Goal: Task Accomplishment & Management: Use online tool/utility

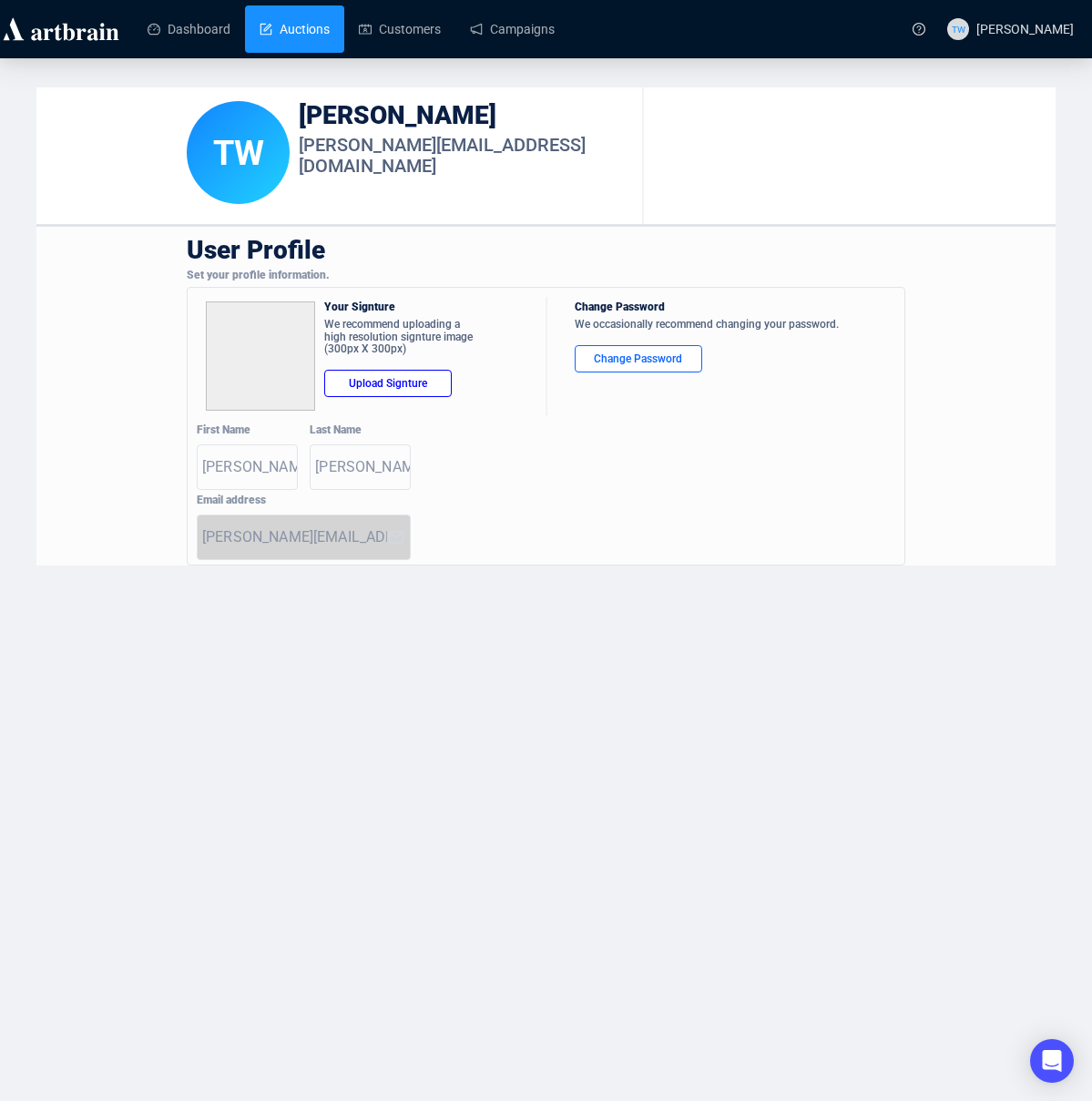
click at [260, 25] on link "Auctions" at bounding box center [295, 29] width 70 height 48
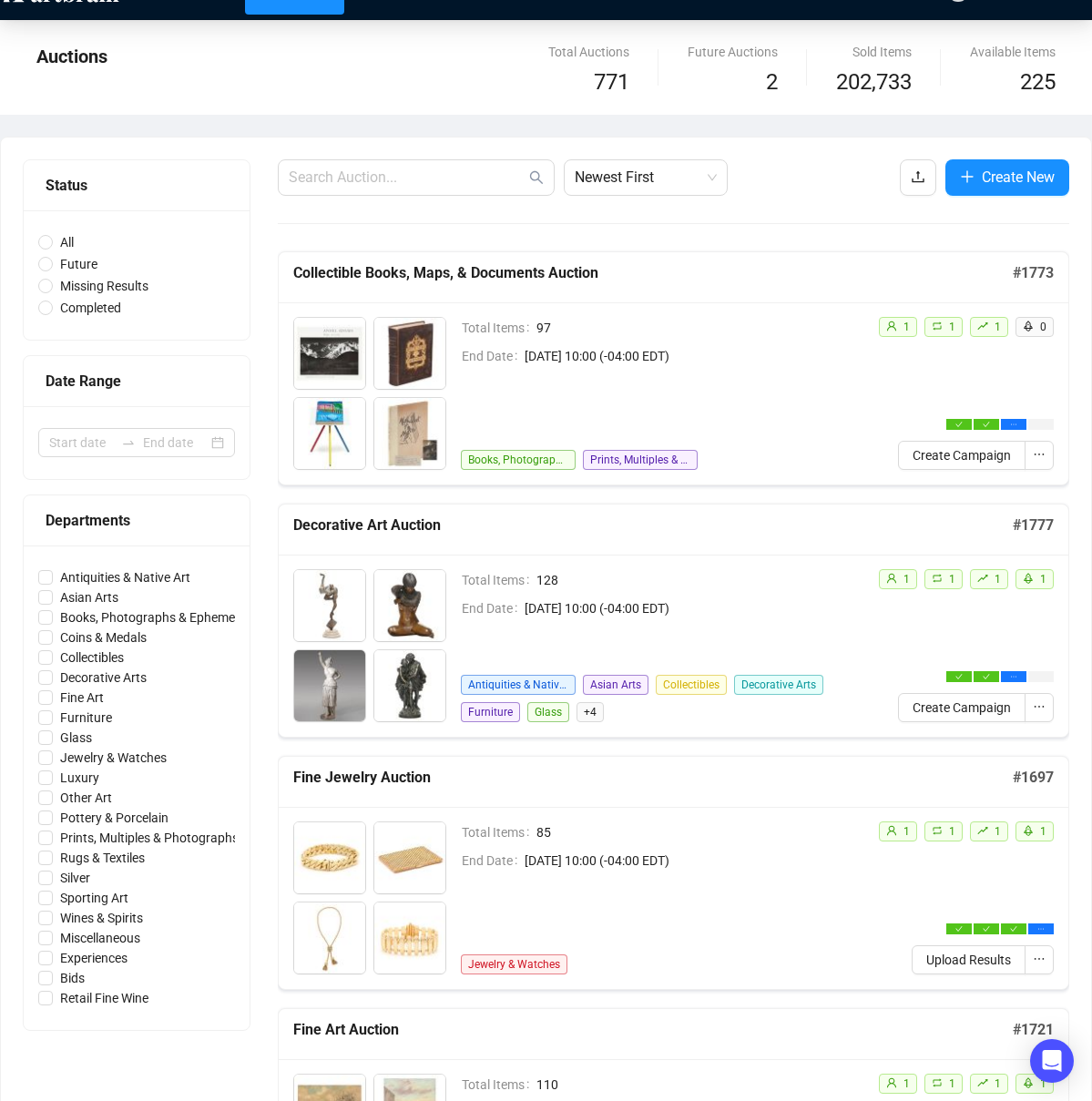
scroll to position [78, 0]
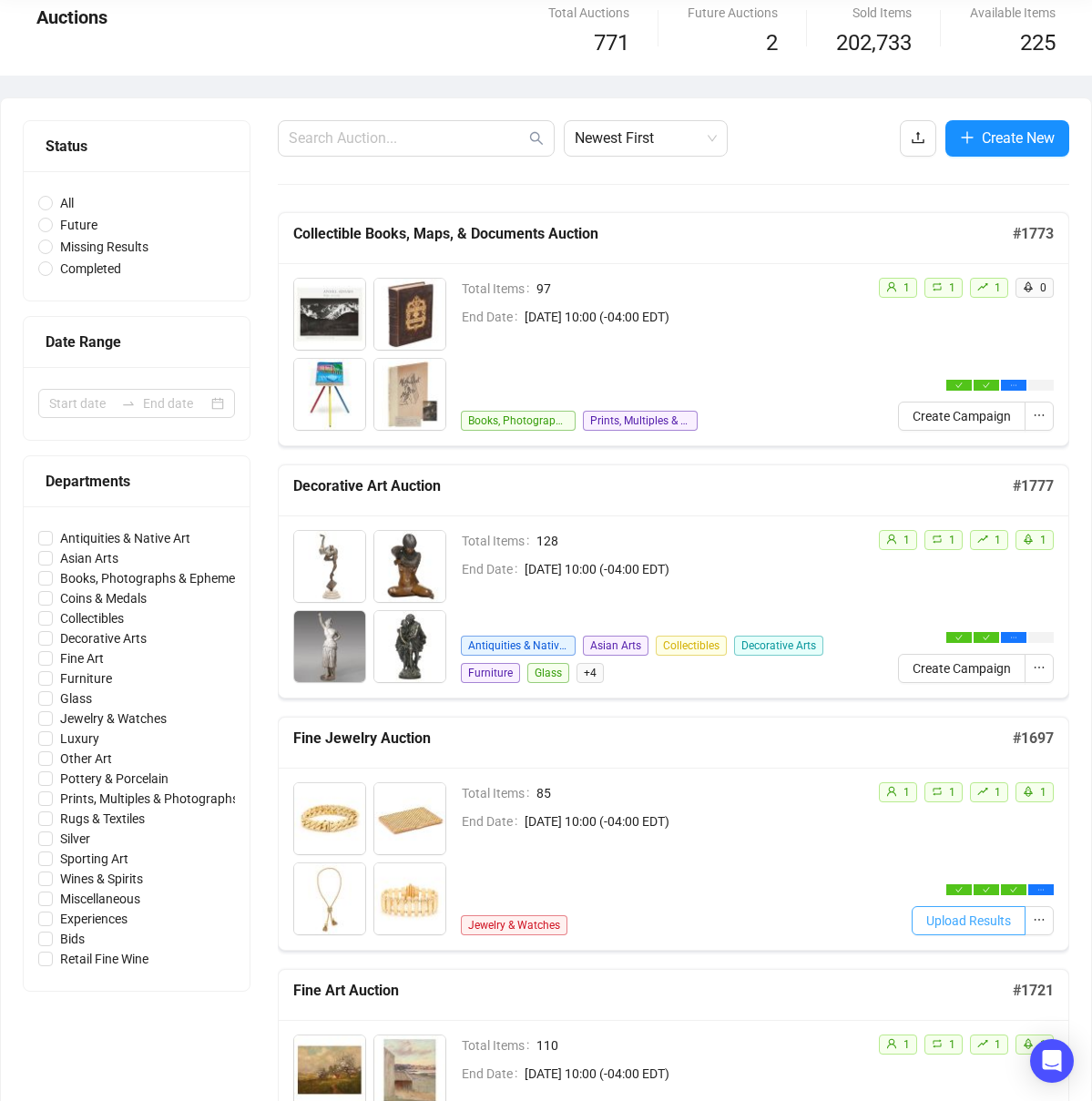
click at [966, 926] on span "Upload Results" at bounding box center [968, 920] width 85 height 20
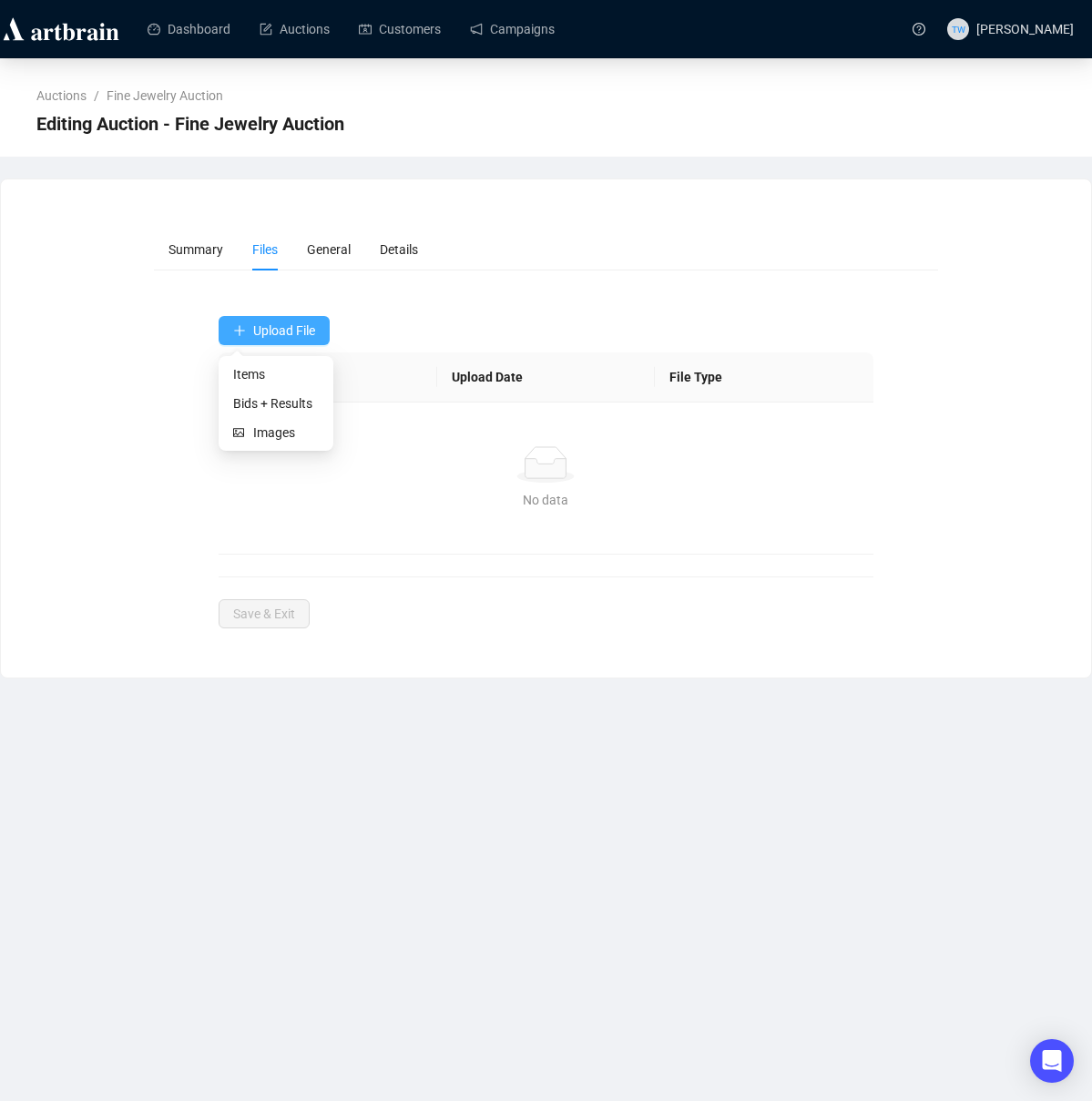
click at [294, 324] on span "Upload File" at bounding box center [284, 330] width 62 height 15
click at [287, 400] on span "Bids + Results" at bounding box center [276, 404] width 86 height 20
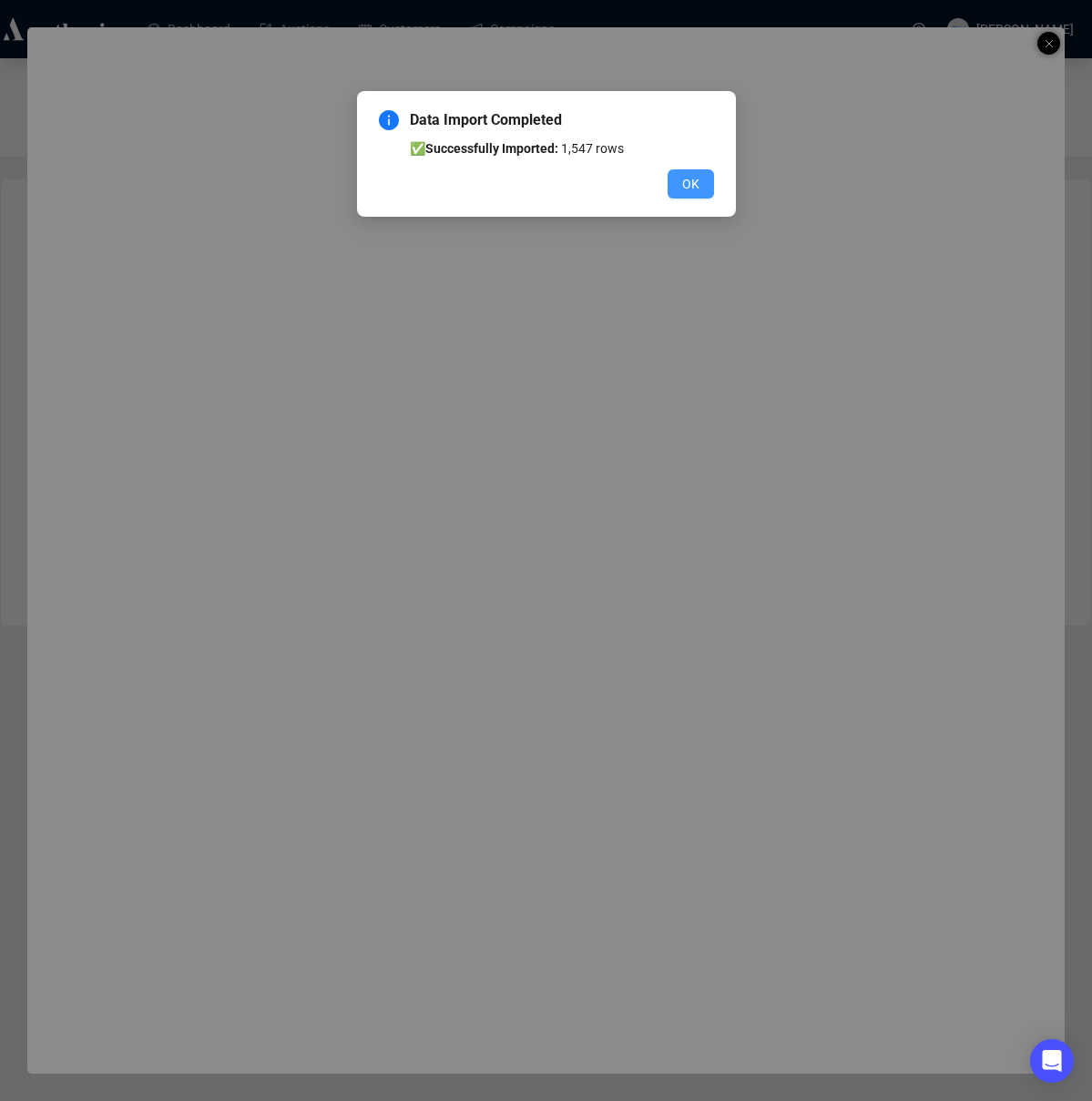
click at [687, 178] on span "OK" at bounding box center [690, 184] width 18 height 20
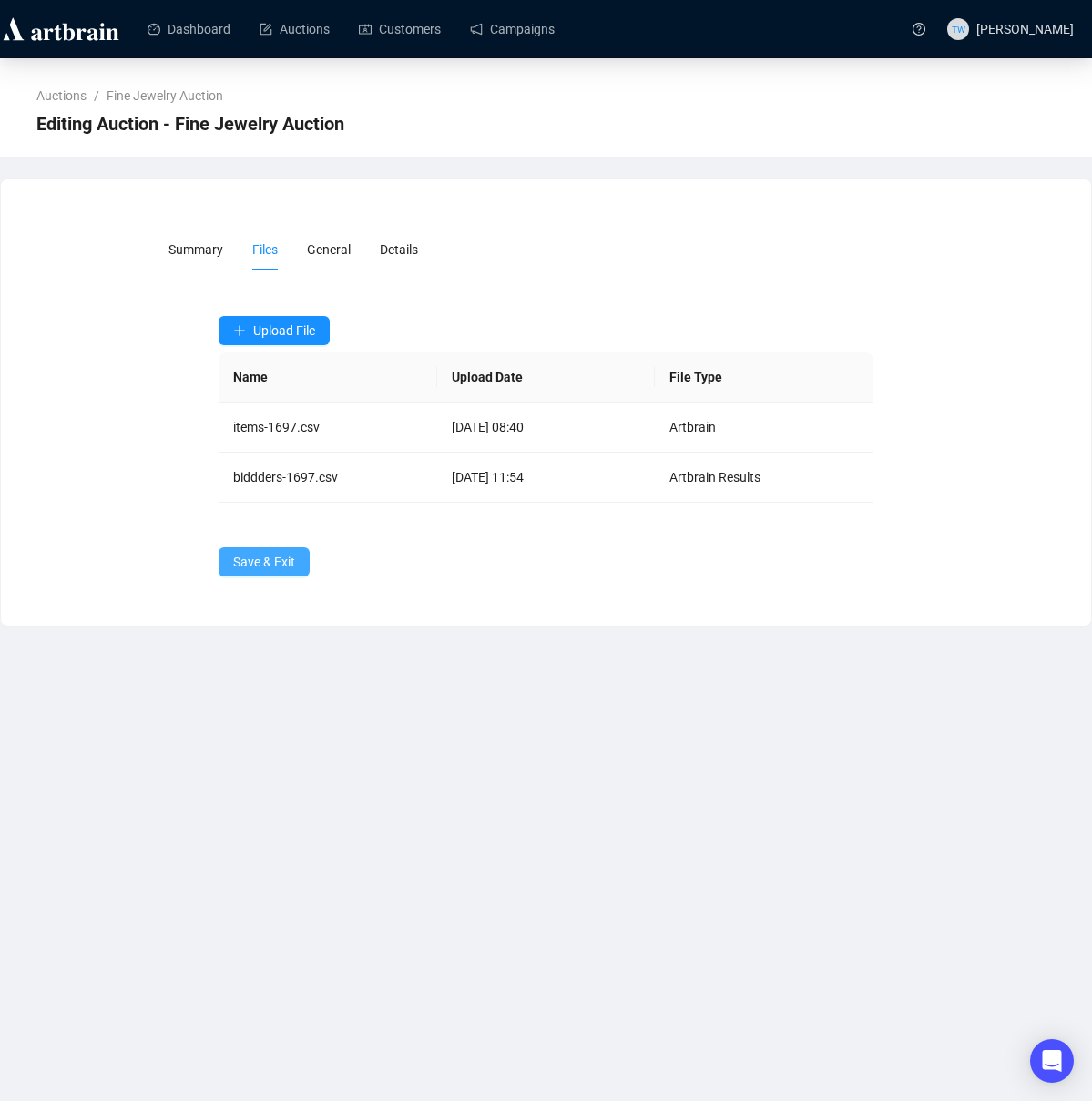
click at [265, 559] on span "Save & Exit" at bounding box center [264, 561] width 62 height 20
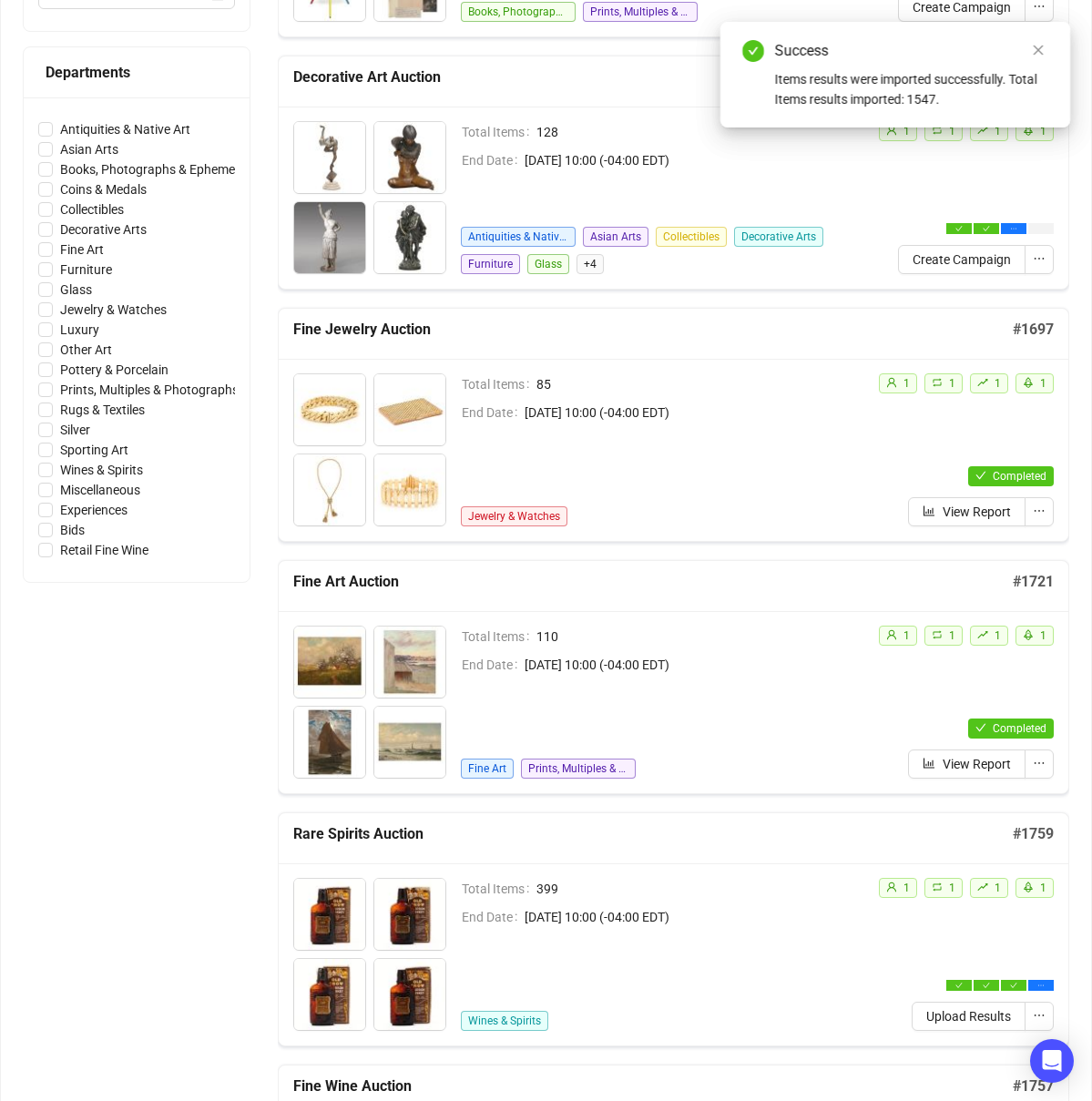
scroll to position [490, 0]
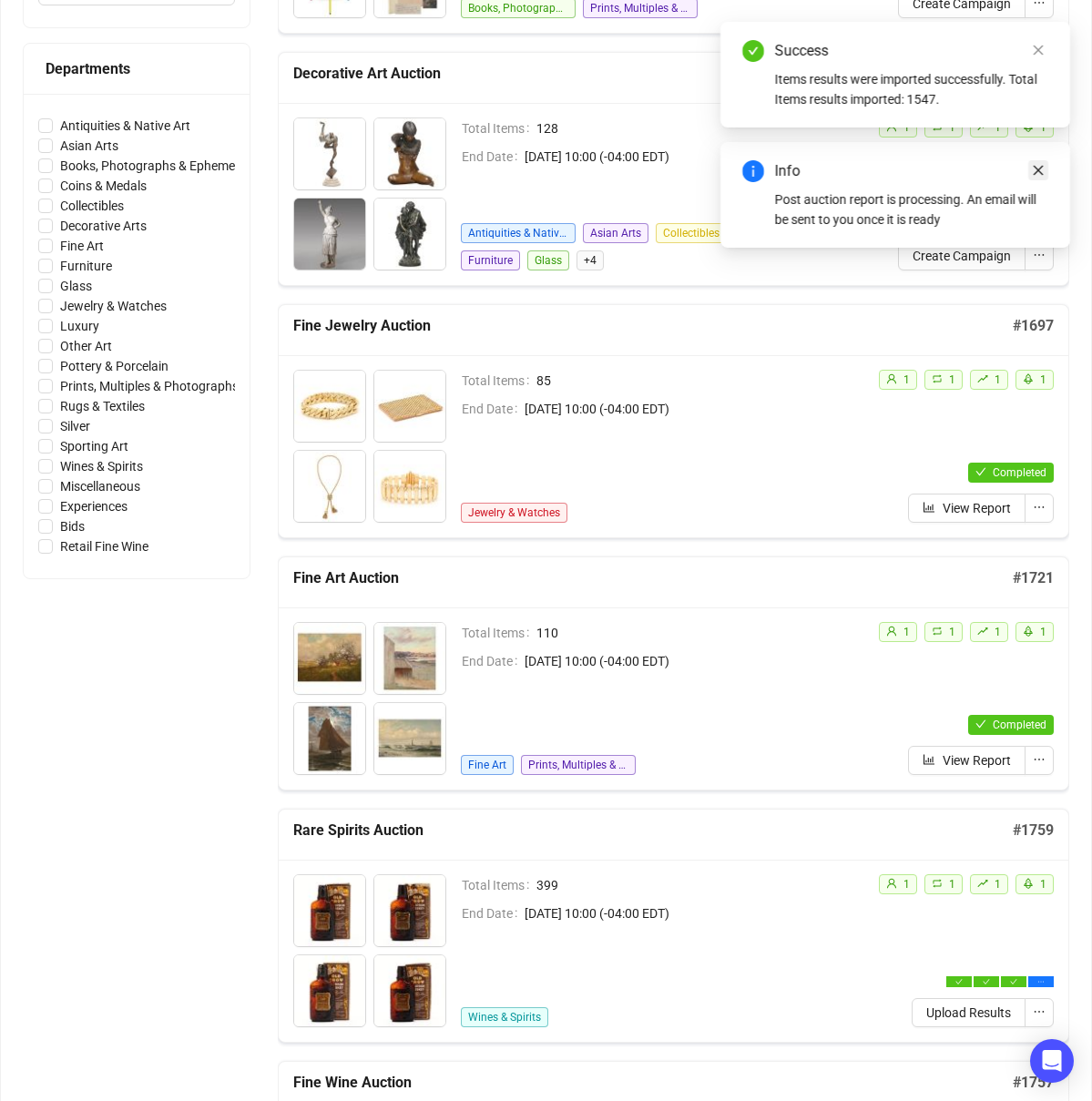
click at [1039, 164] on icon "close" at bounding box center [1038, 170] width 13 height 13
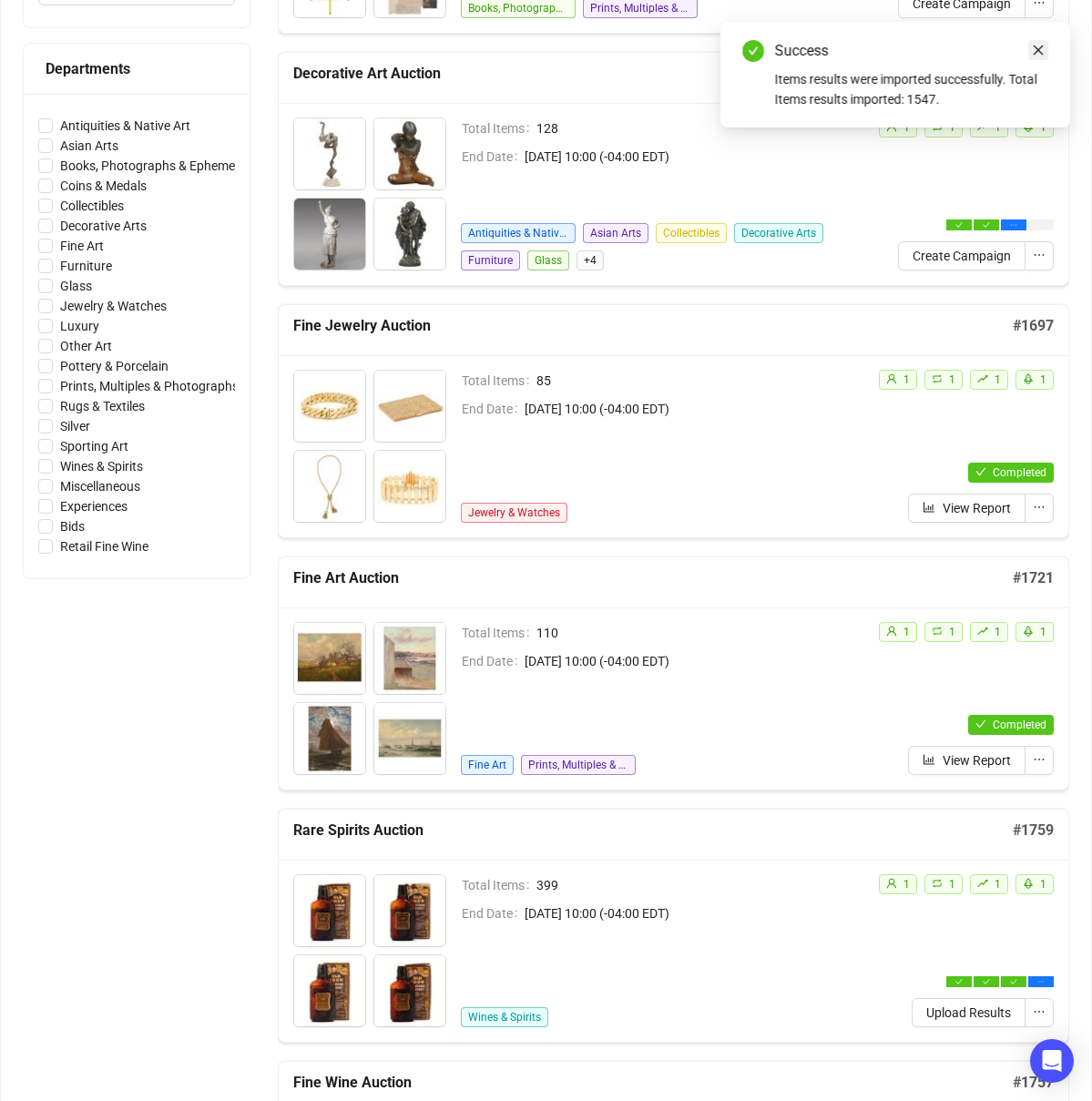
click at [1037, 50] on icon "close" at bounding box center [1038, 50] width 13 height 13
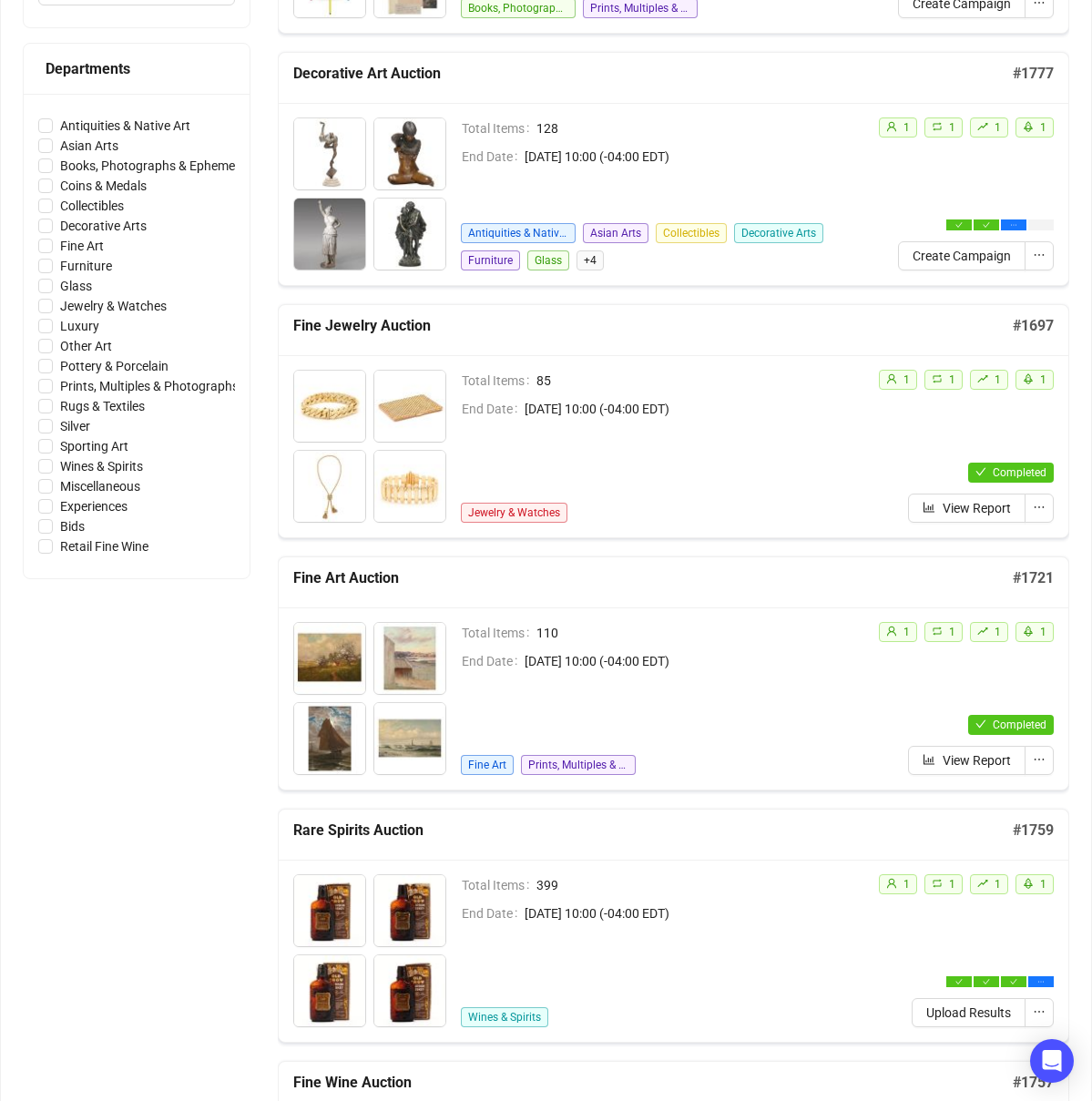
scroll to position [0, 0]
